Goal: Information Seeking & Learning: Learn about a topic

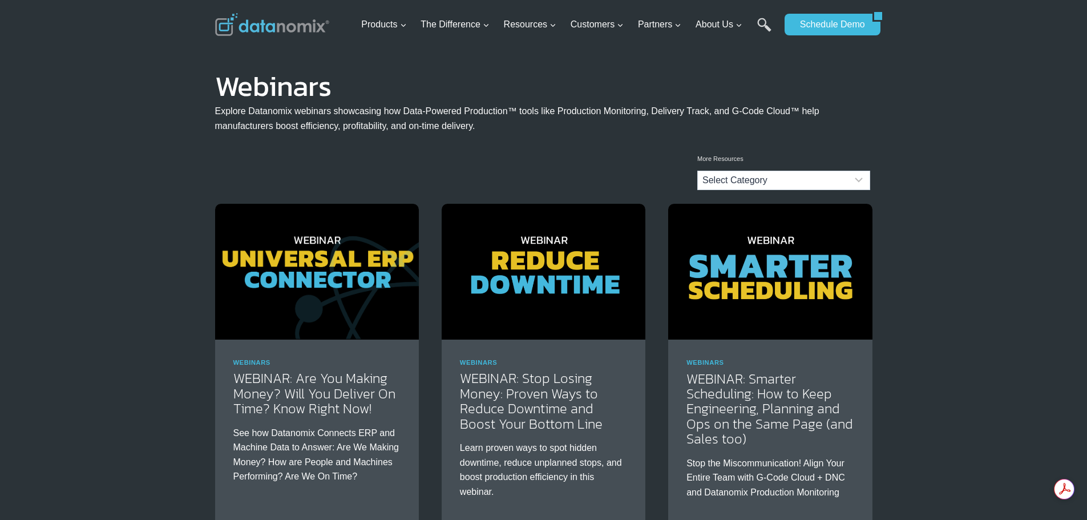
scroll to position [171, 0]
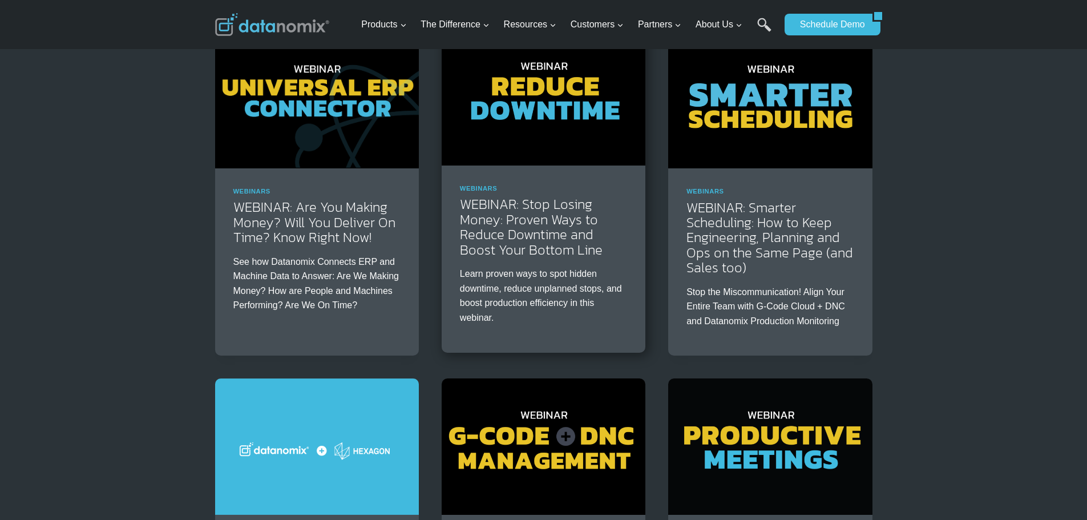
click at [586, 95] on img at bounding box center [544, 98] width 204 height 136
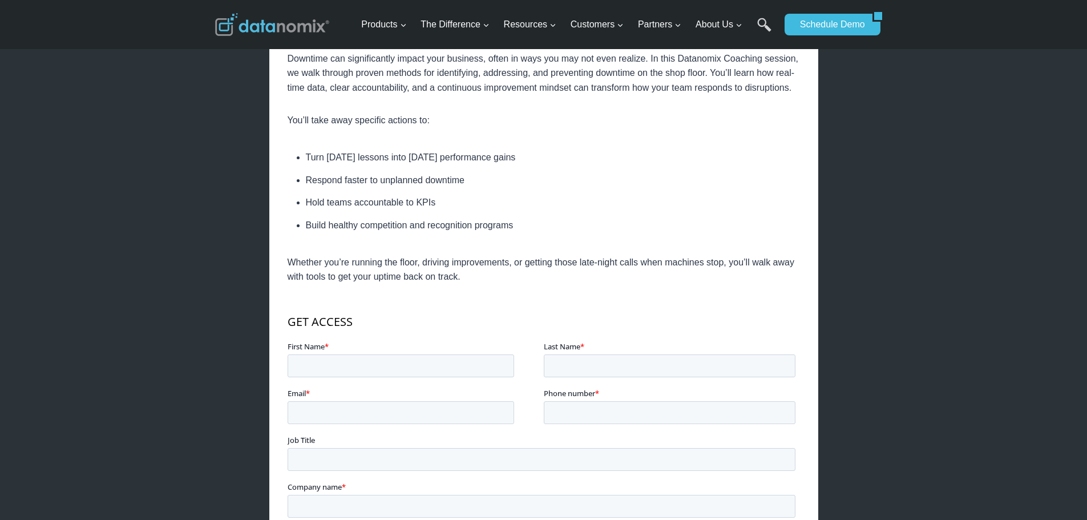
scroll to position [514, 0]
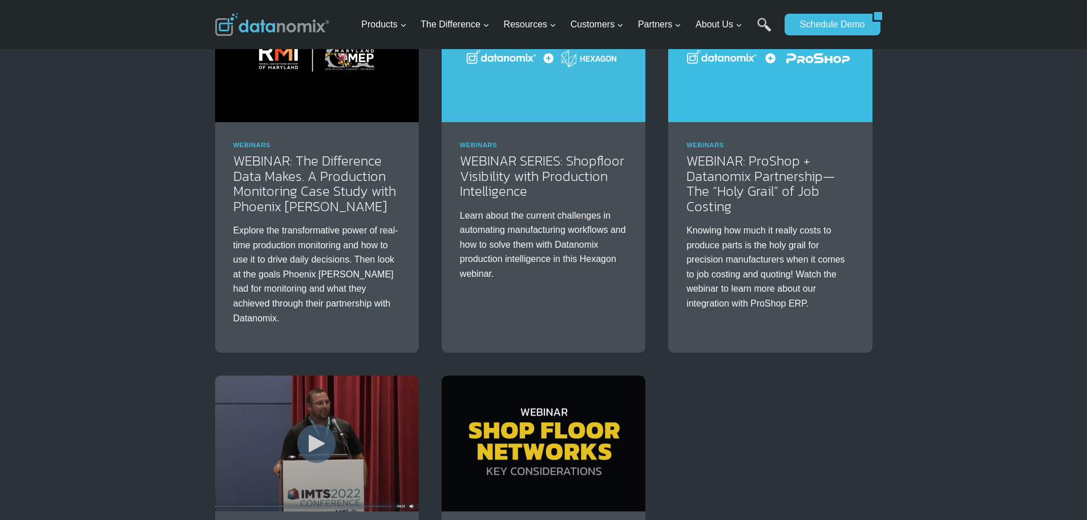
scroll to position [1427, 0]
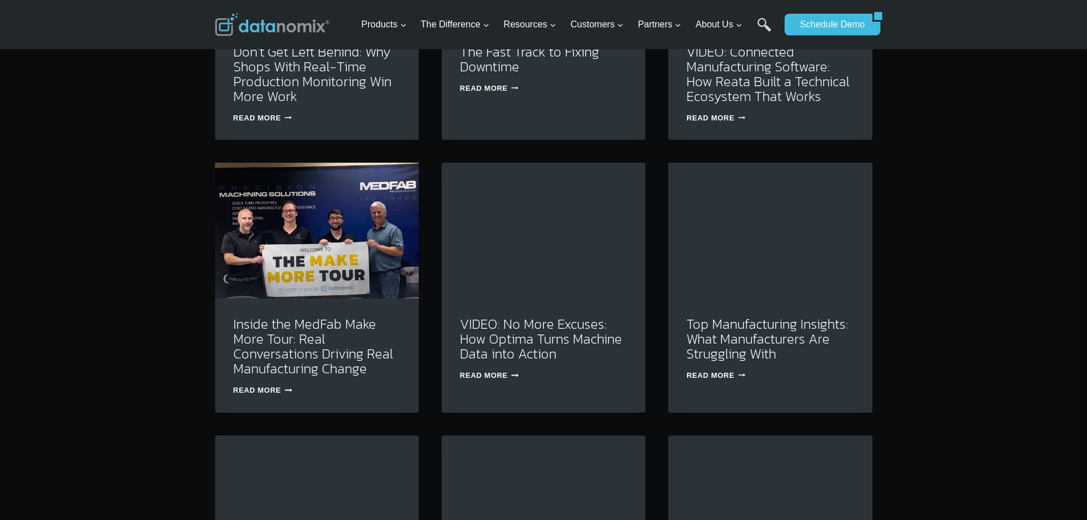
scroll to position [1313, 0]
